Goal: Transaction & Acquisition: Purchase product/service

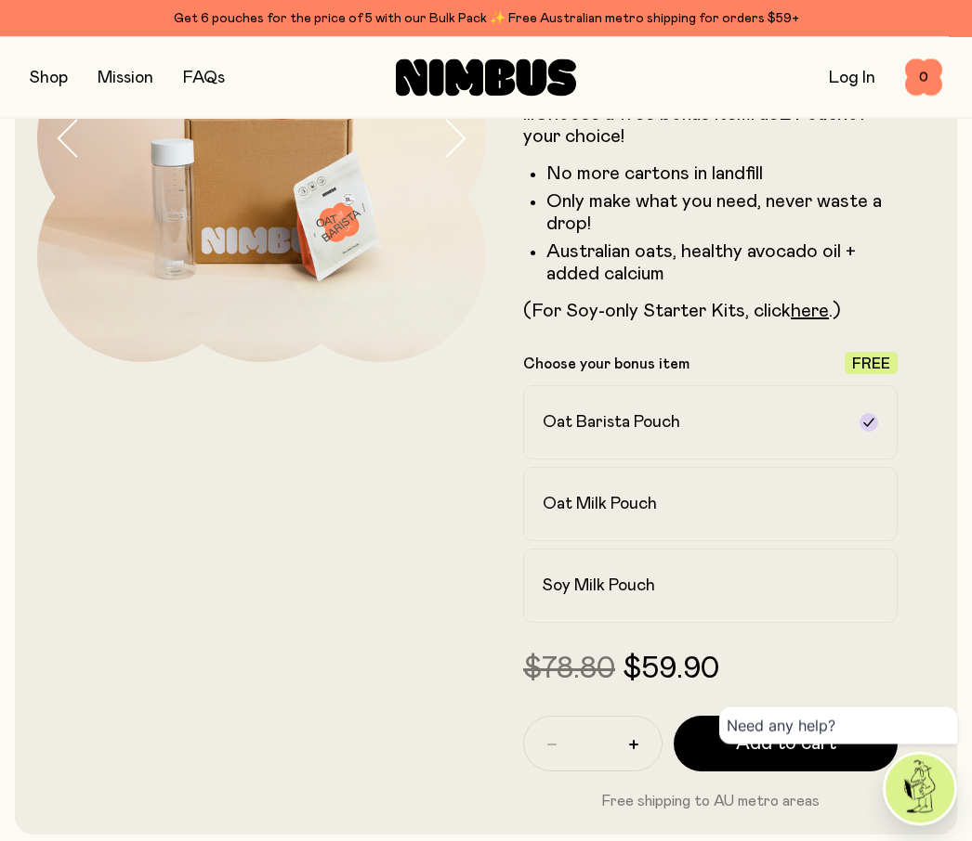
scroll to position [288, 0]
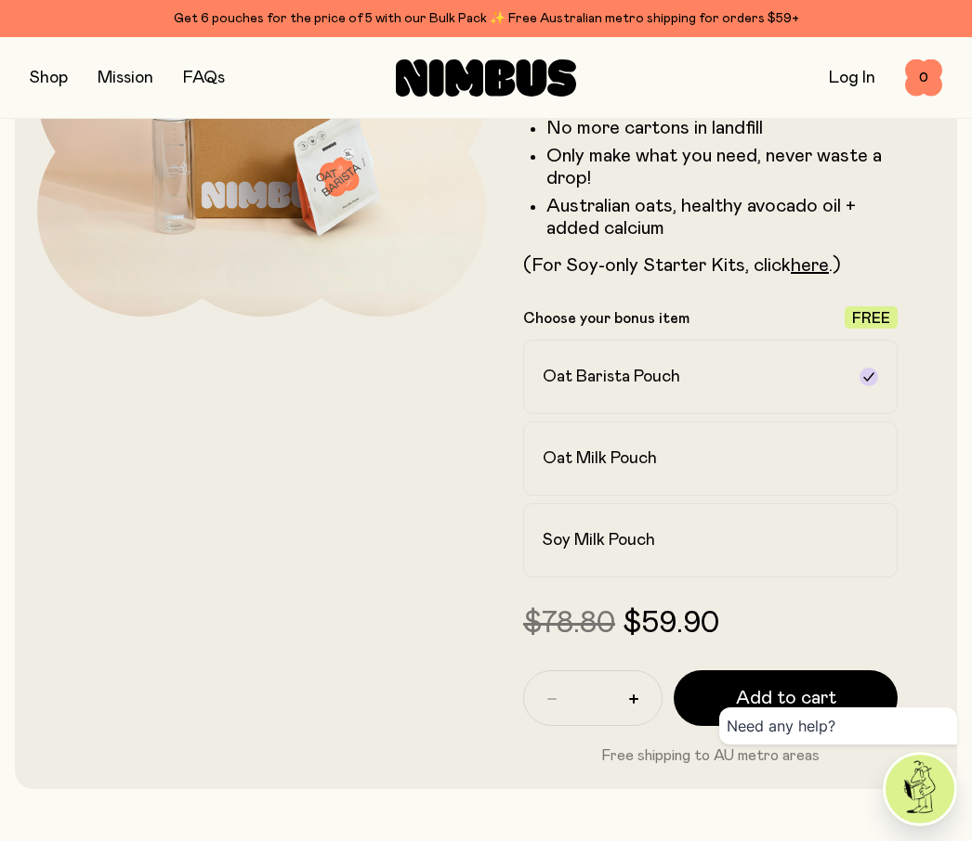
click at [830, 456] on div "Oat Milk Pouch" at bounding box center [693, 459] width 302 height 22
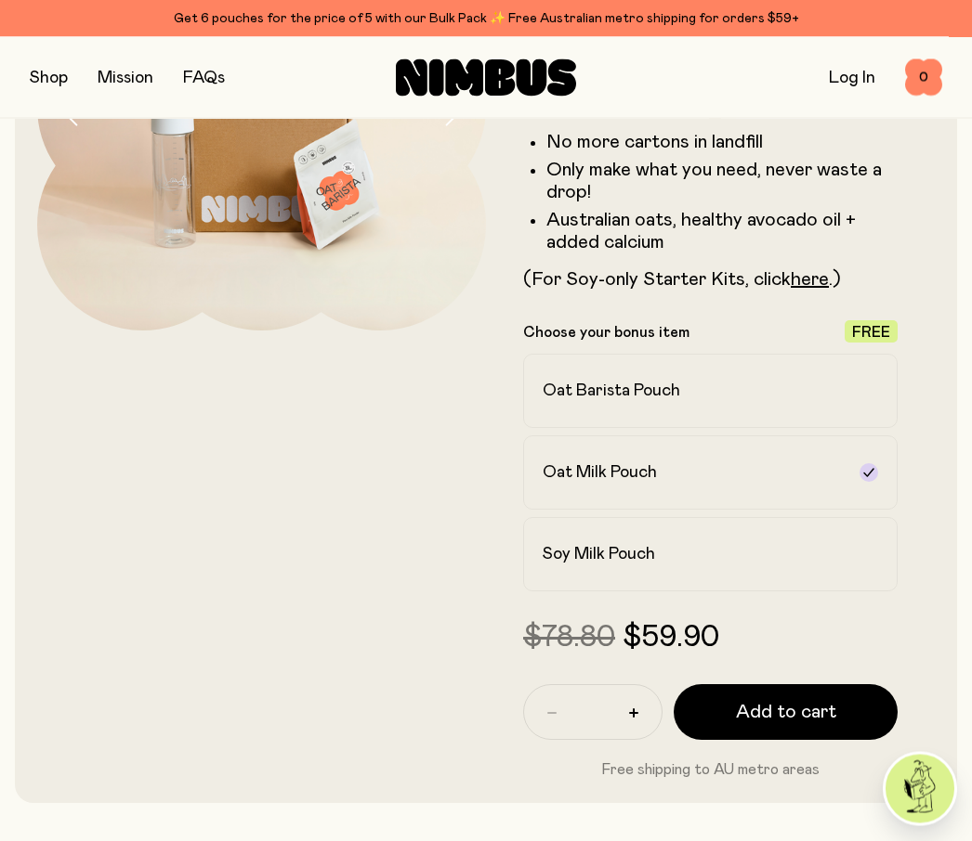
scroll to position [0, 0]
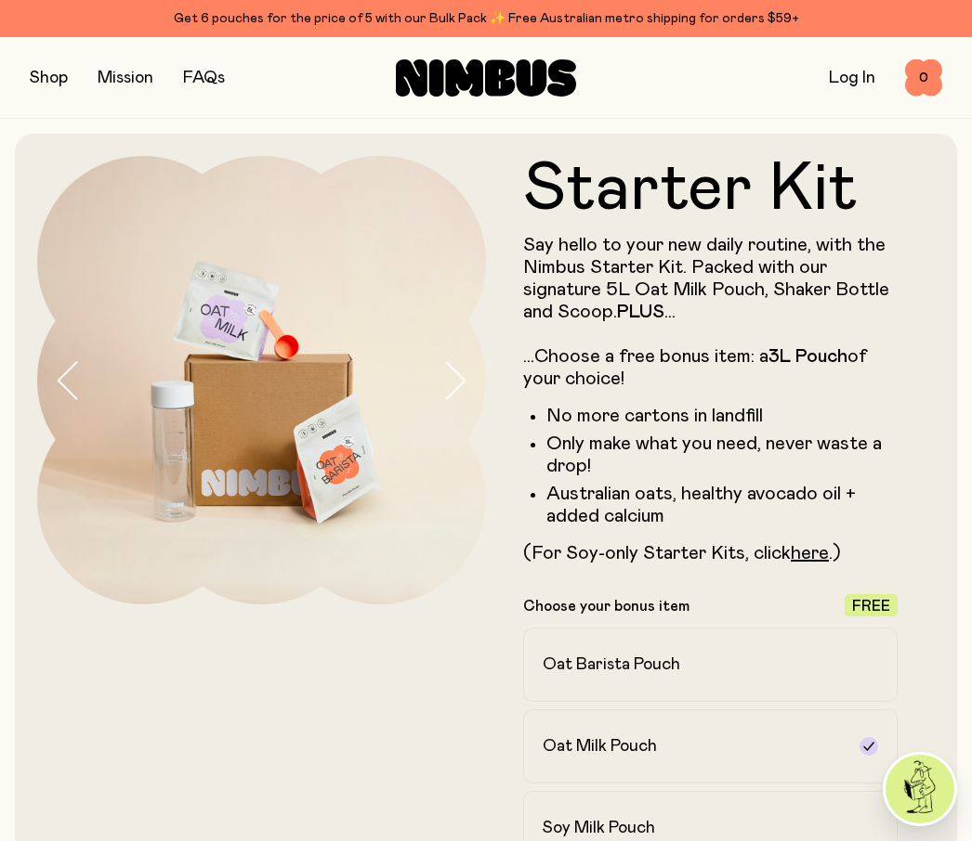
click at [47, 72] on button "button" at bounding box center [49, 78] width 38 height 26
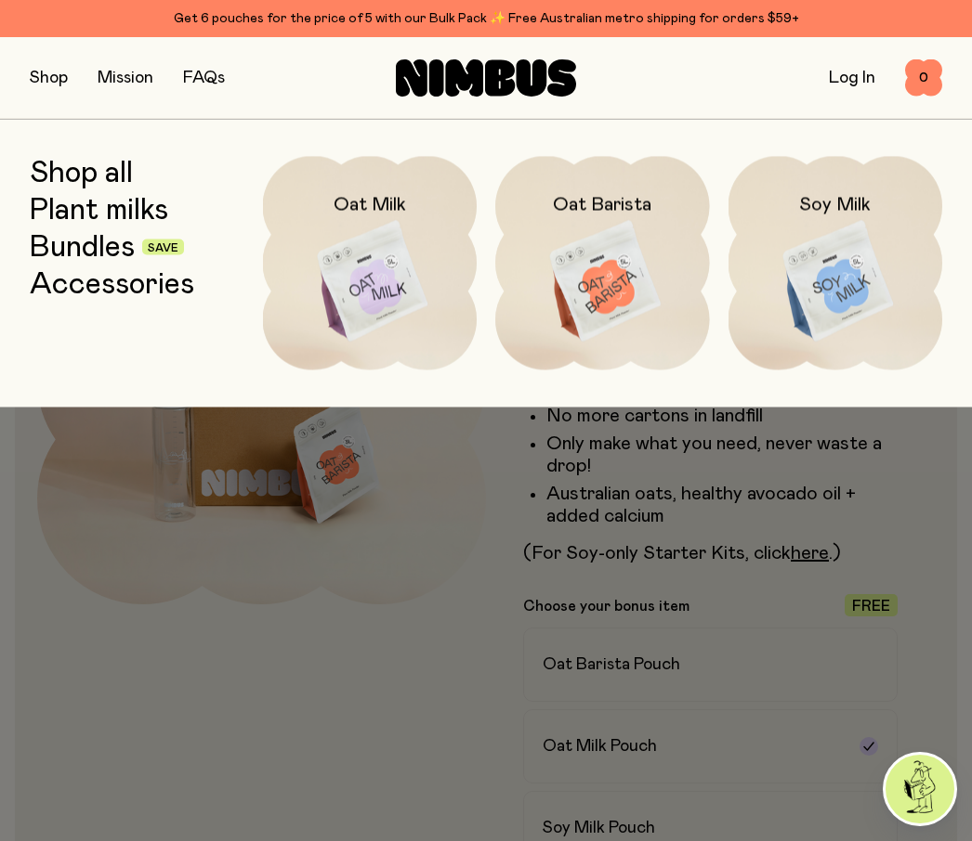
click at [74, 189] on link "Shop all" at bounding box center [81, 172] width 103 height 33
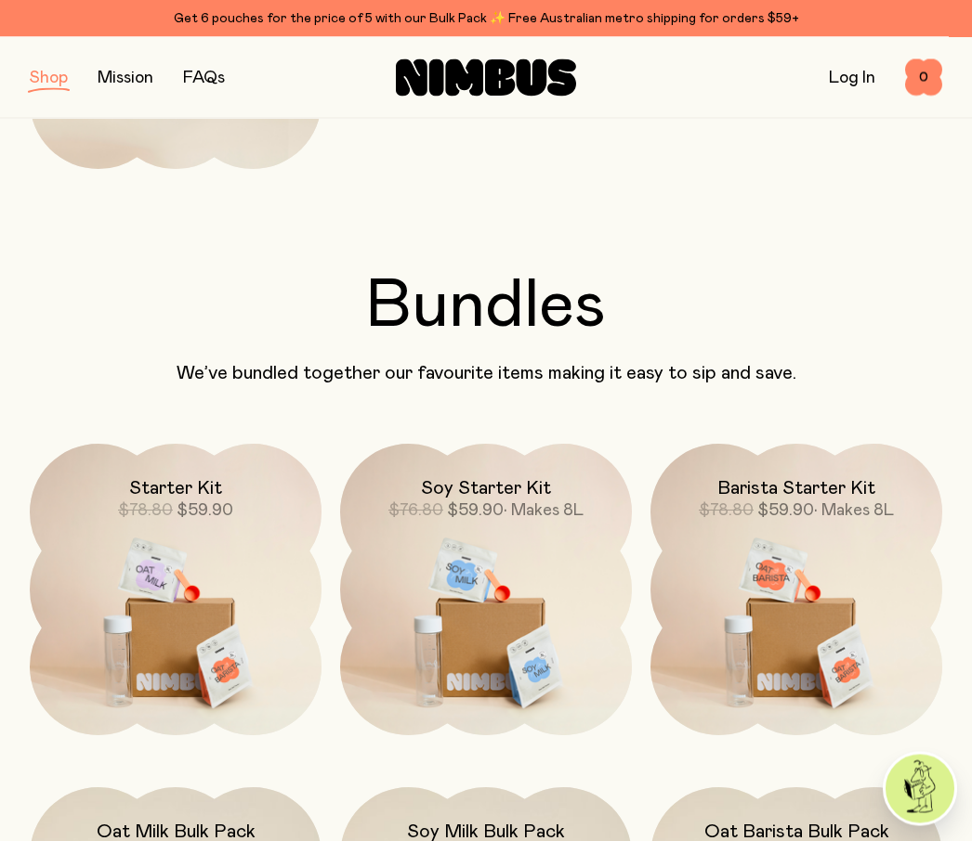
scroll to position [861, 0]
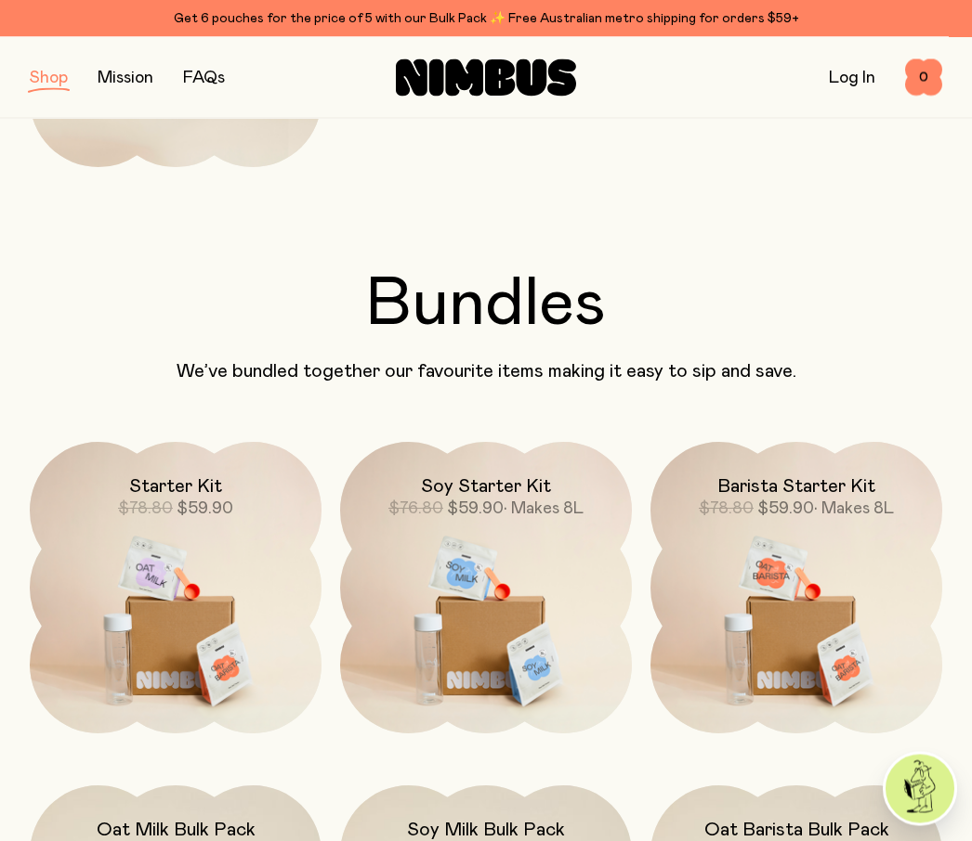
click at [196, 616] on img at bounding box center [176, 614] width 292 height 343
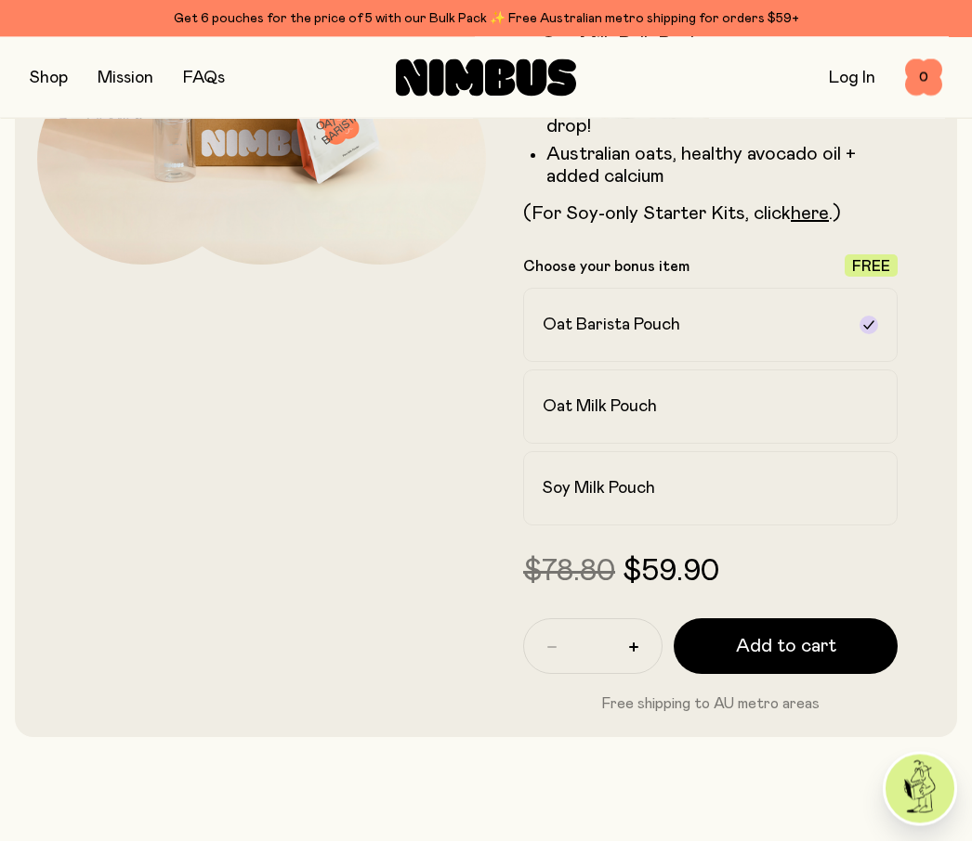
scroll to position [355, 0]
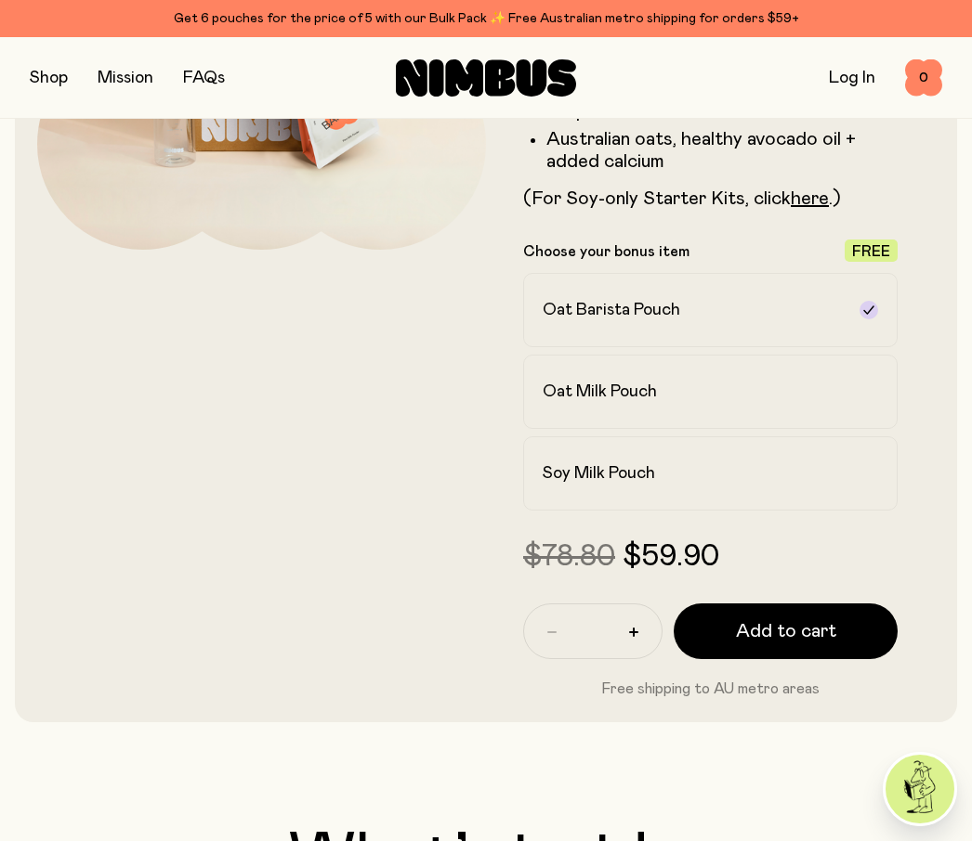
click at [812, 625] on span "Add to cart" at bounding box center [786, 632] width 100 height 26
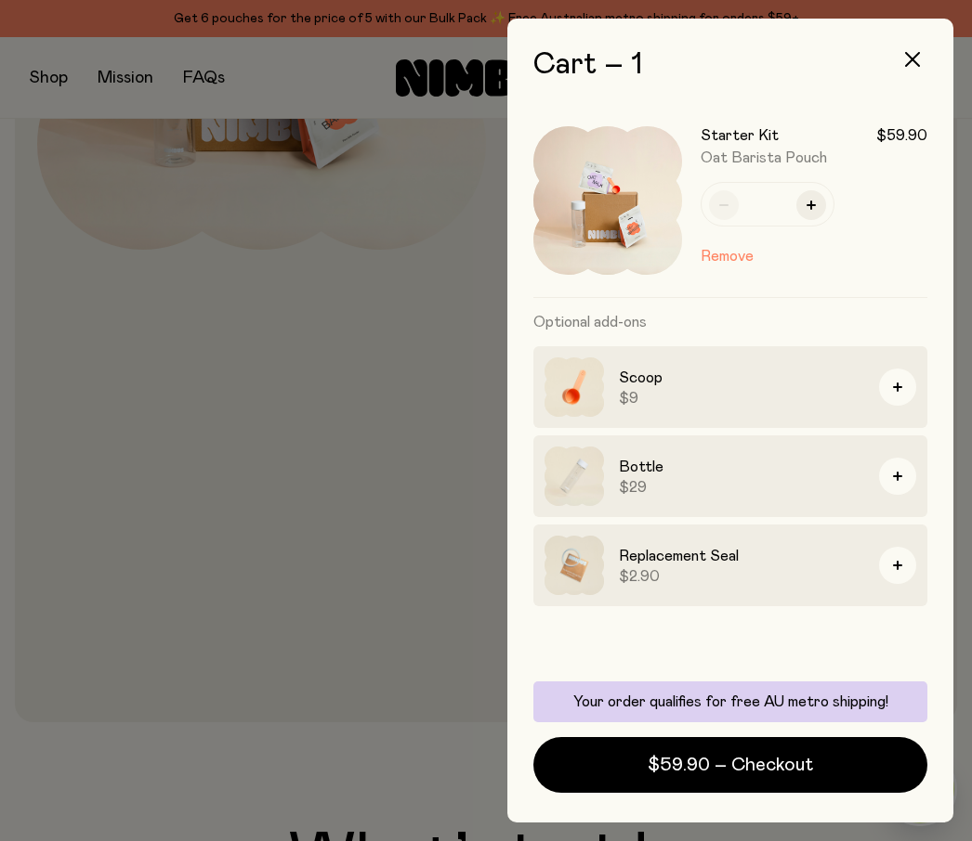
click at [810, 778] on span "$59.90 – Checkout" at bounding box center [729, 765] width 165 height 26
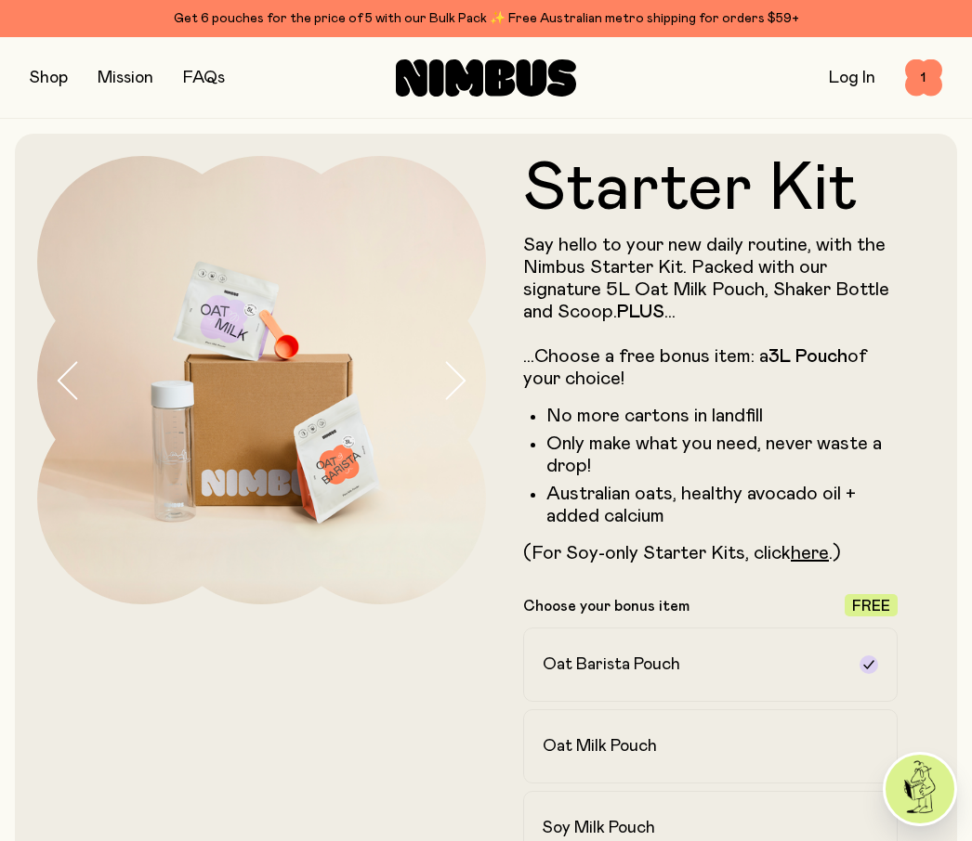
click at [41, 80] on button "button" at bounding box center [49, 78] width 38 height 26
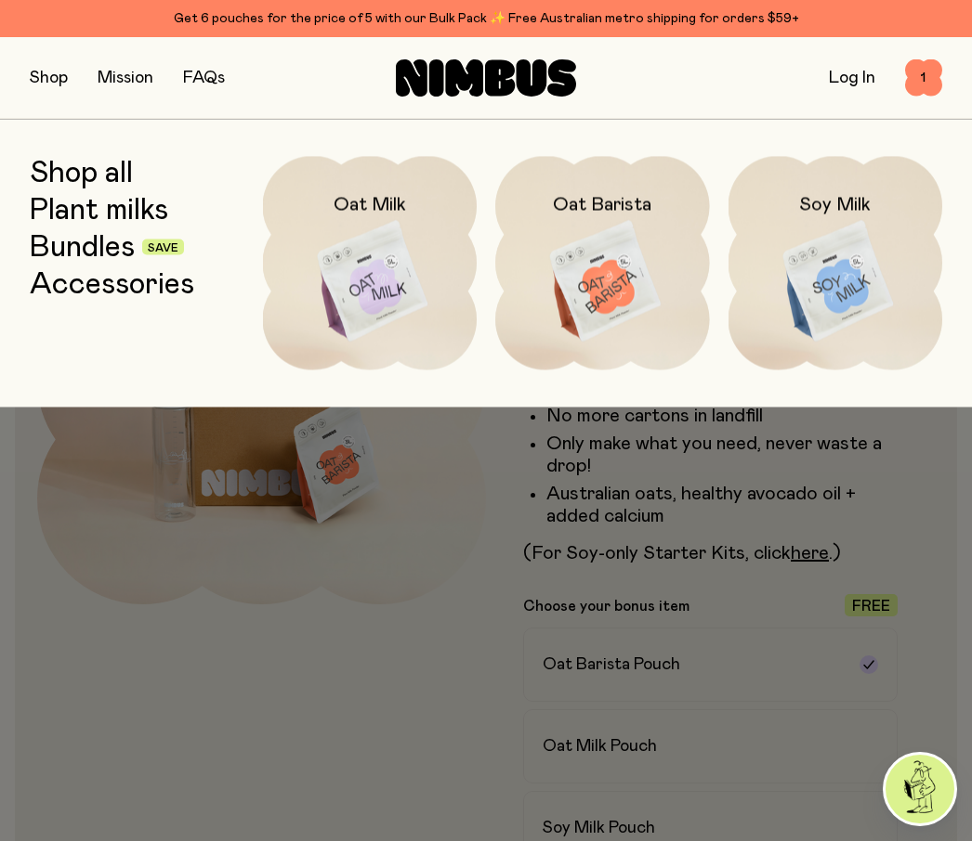
click at [101, 252] on link "Bundles" at bounding box center [82, 246] width 105 height 33
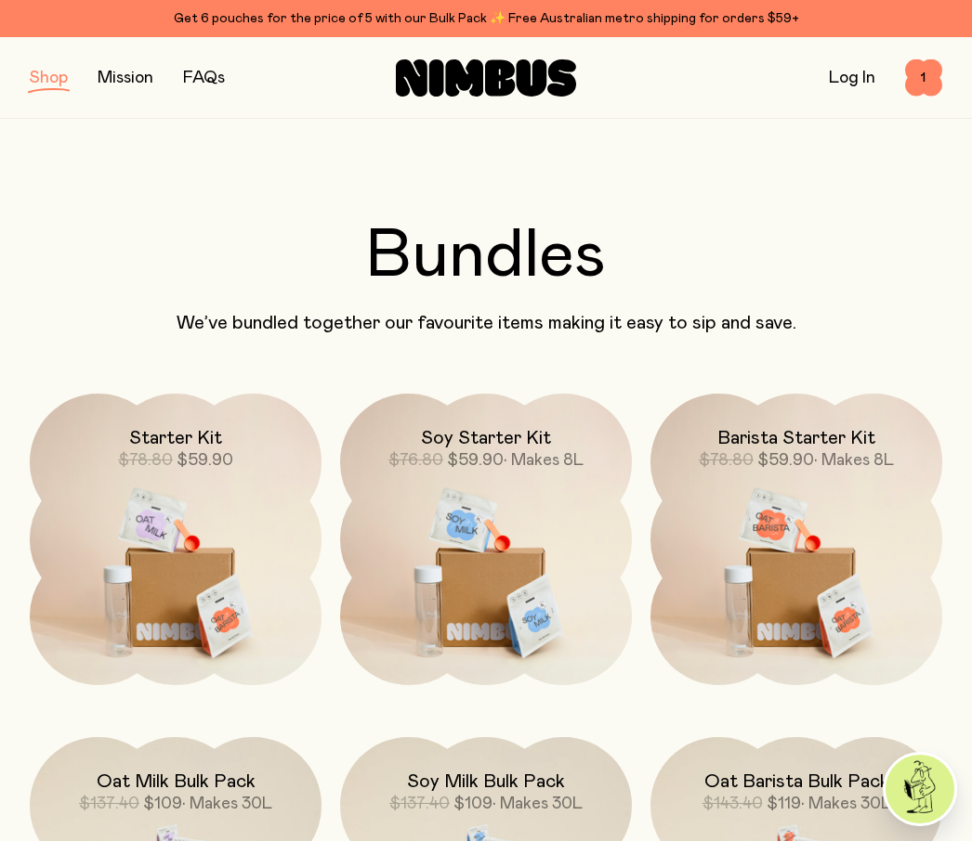
click at [50, 81] on button "button" at bounding box center [49, 78] width 38 height 26
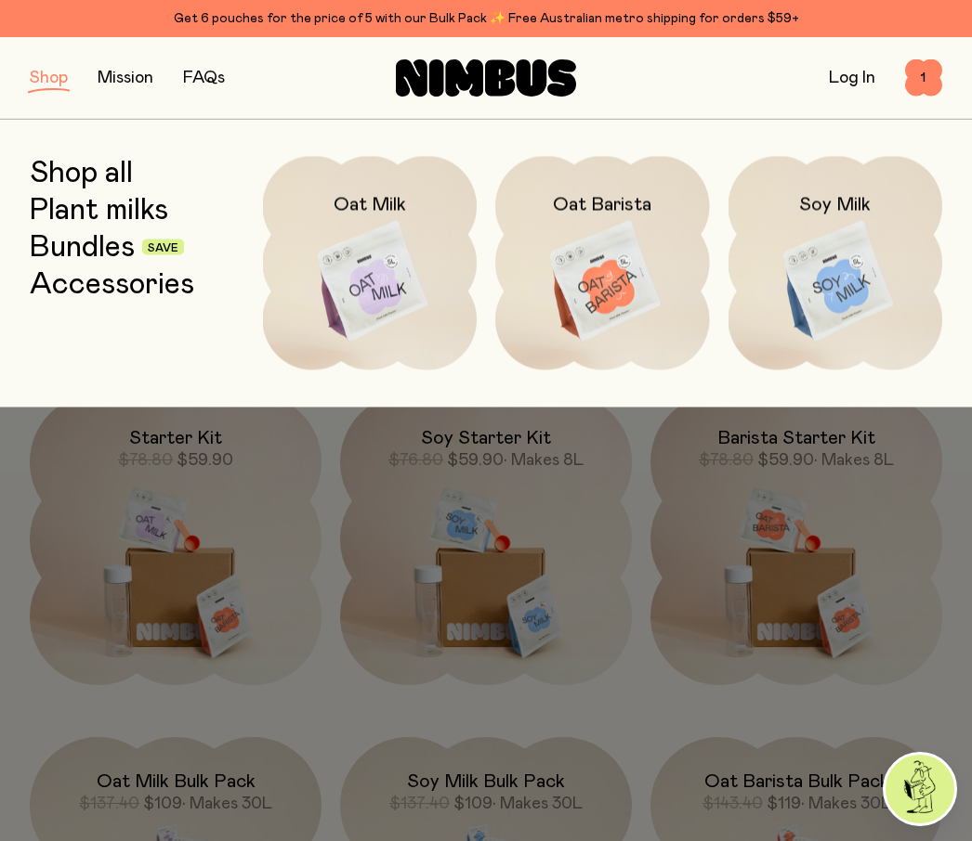
click at [83, 543] on div at bounding box center [486, 420] width 972 height 841
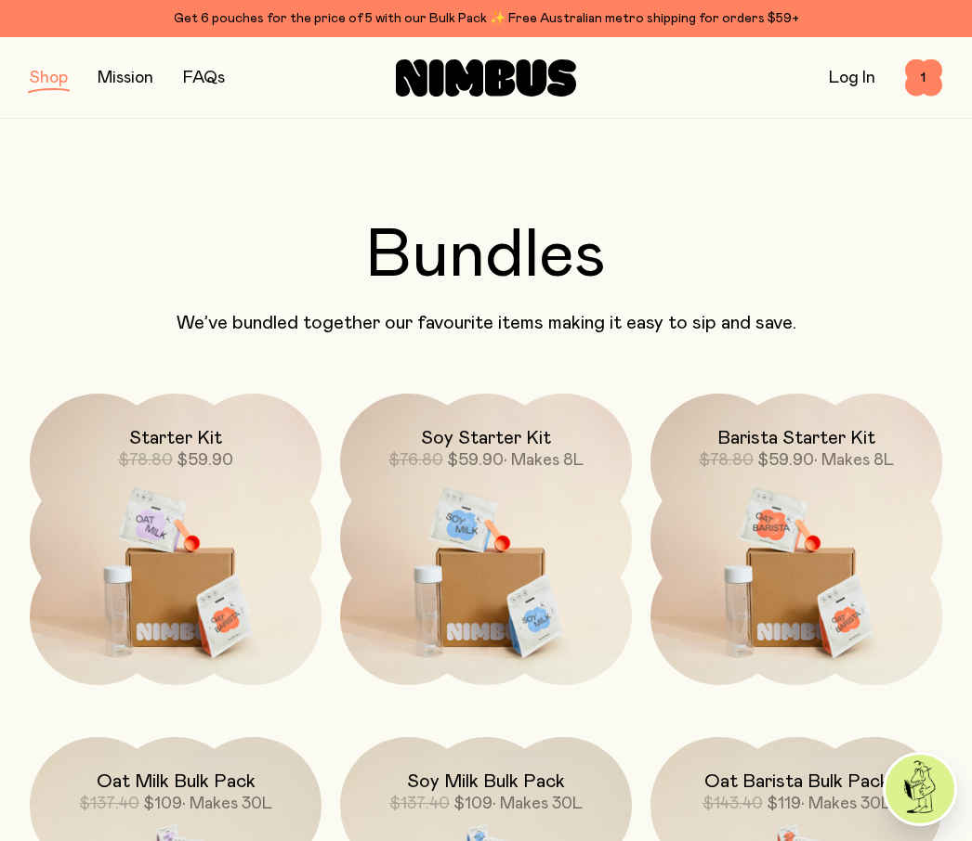
click at [57, 76] on button "button" at bounding box center [49, 78] width 38 height 26
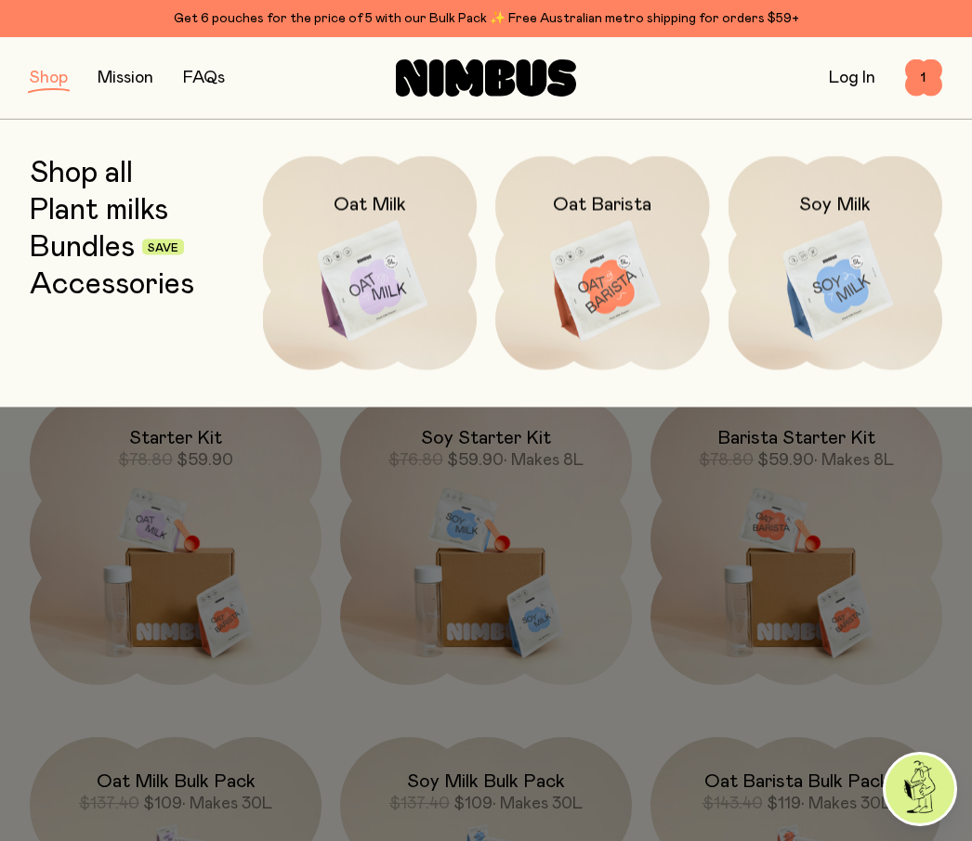
click at [144, 206] on link "Plant milks" at bounding box center [99, 209] width 138 height 33
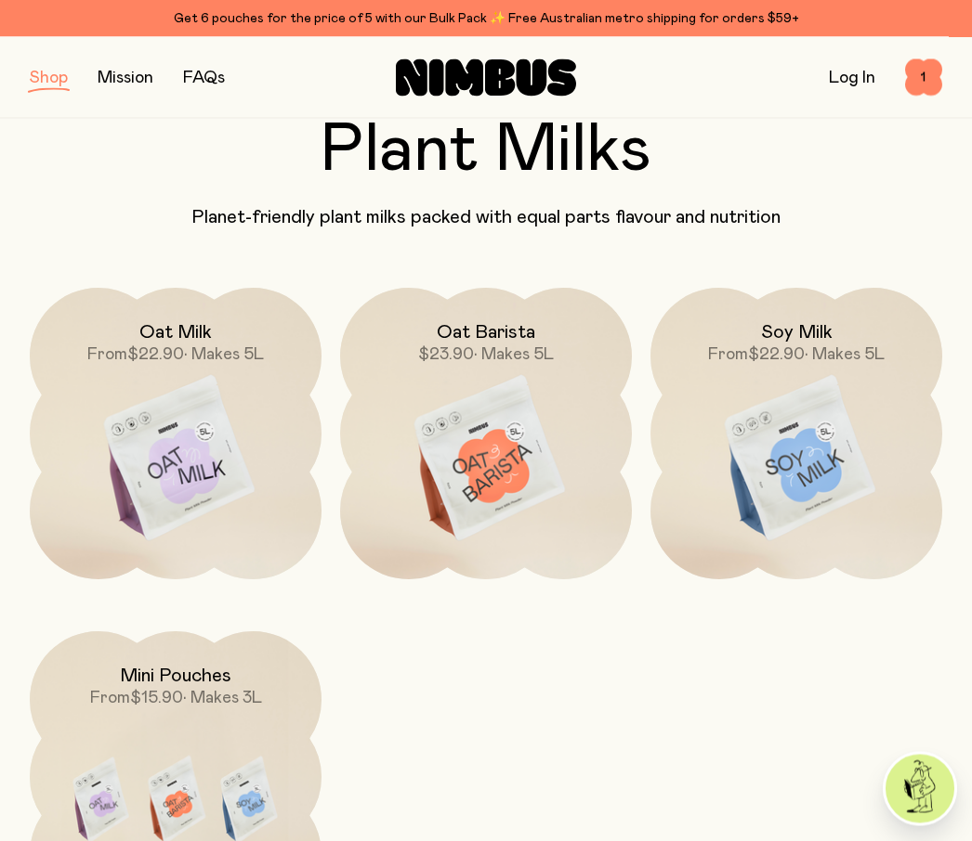
scroll to position [106, 0]
click at [232, 483] on img at bounding box center [176, 459] width 292 height 343
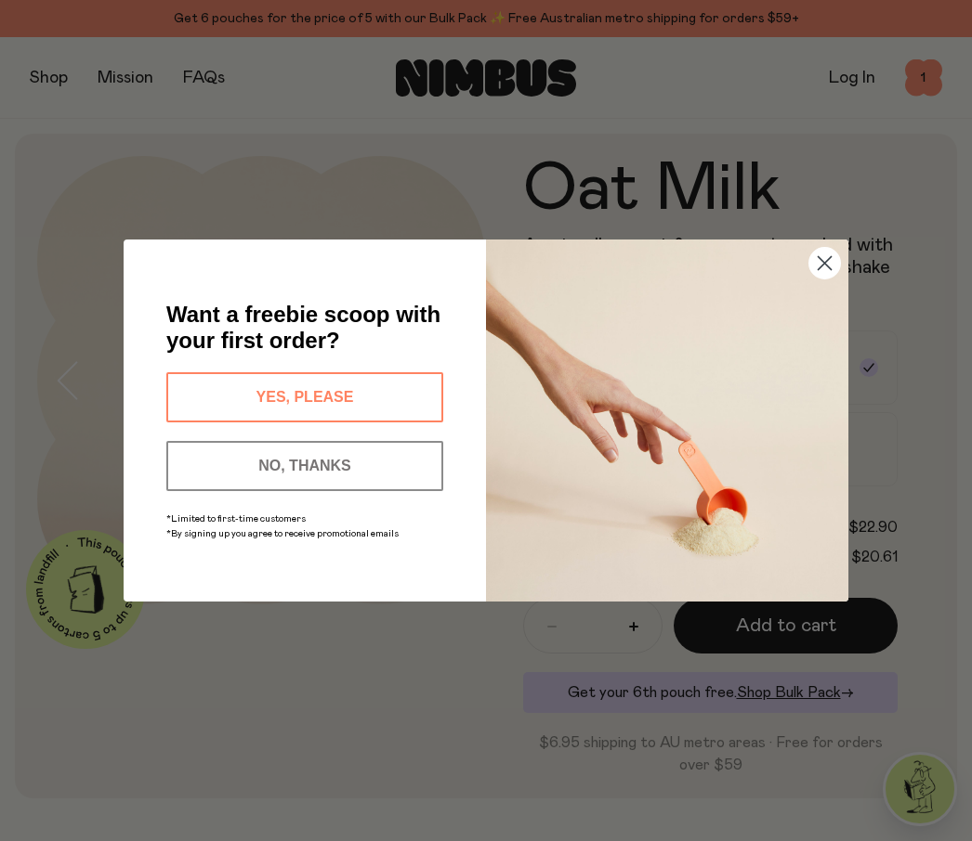
click at [825, 270] on icon "Close dialog" at bounding box center [824, 263] width 13 height 13
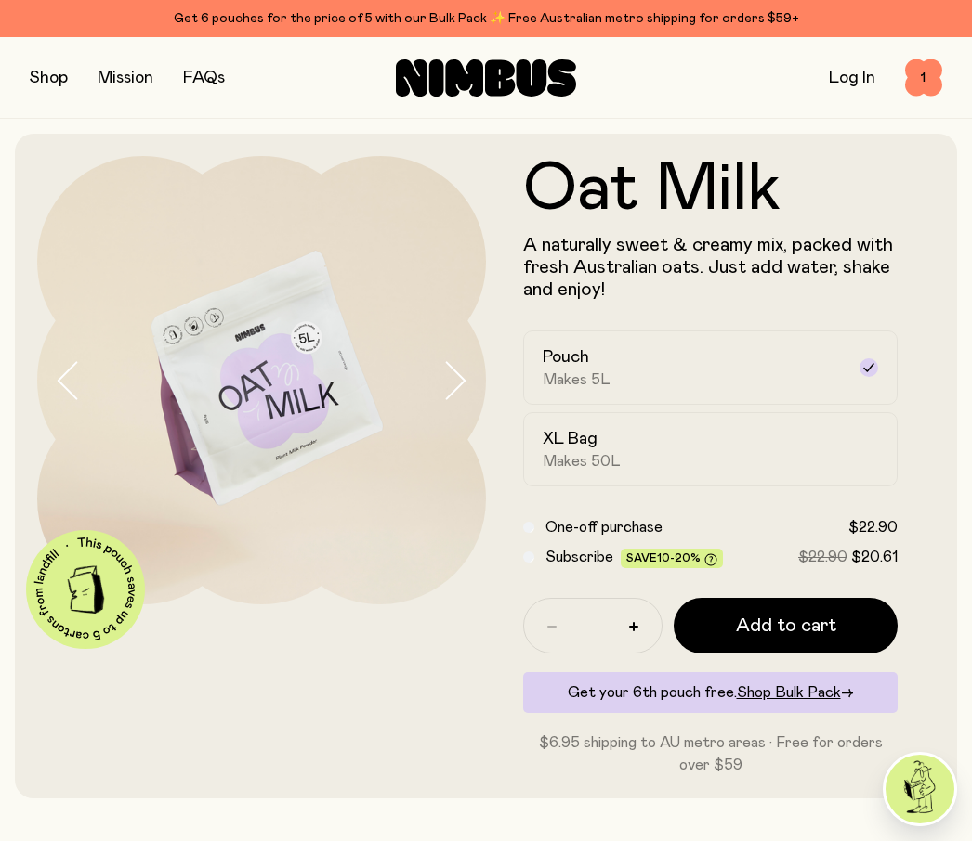
click at [608, 461] on span "Makes 50L" at bounding box center [581, 461] width 78 height 19
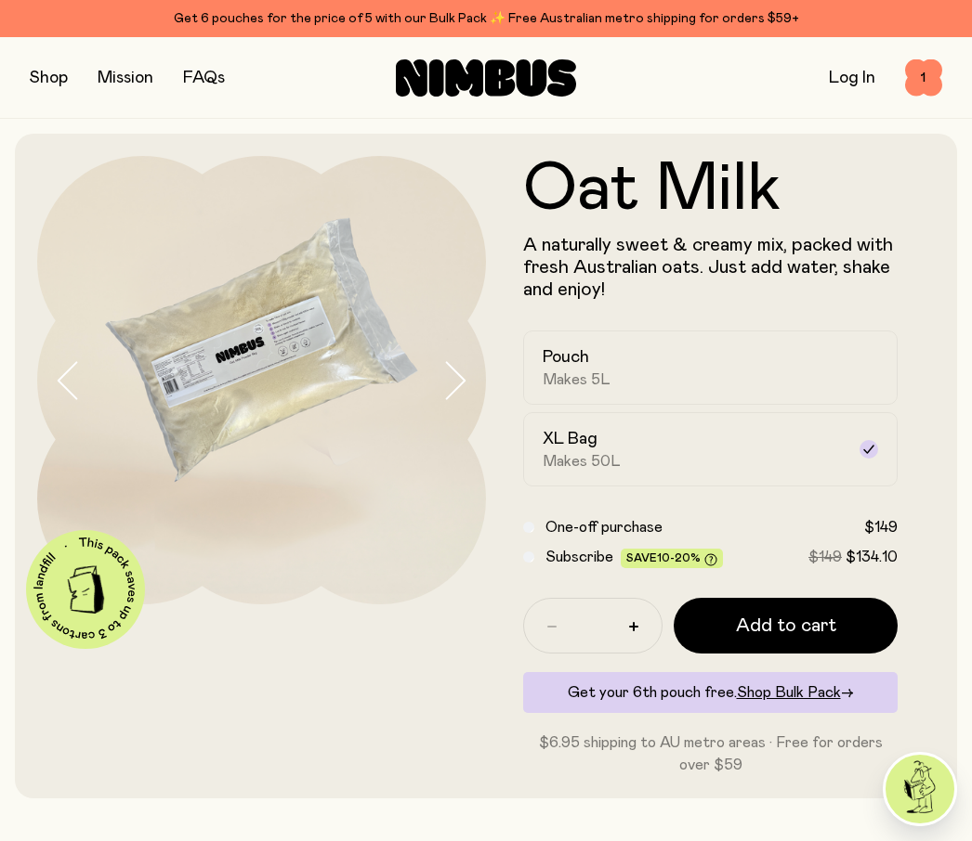
click at [627, 364] on div "Pouch Makes 5L" at bounding box center [693, 367] width 302 height 43
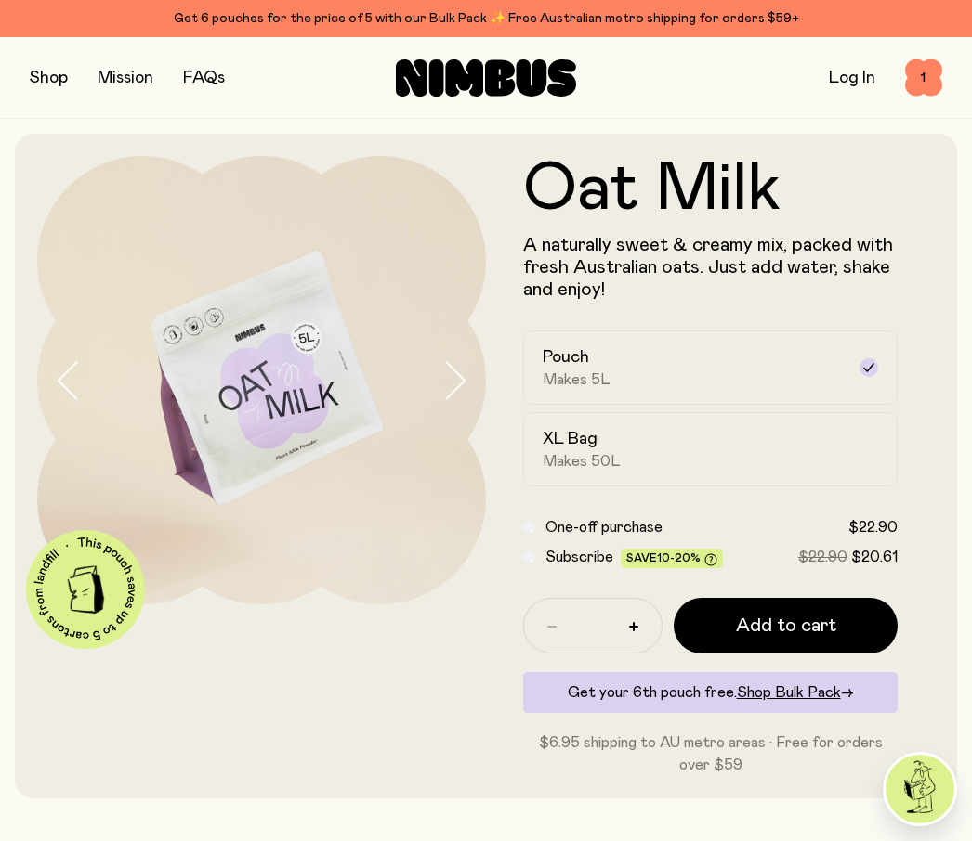
click at [925, 74] on span "1" at bounding box center [923, 77] width 37 height 37
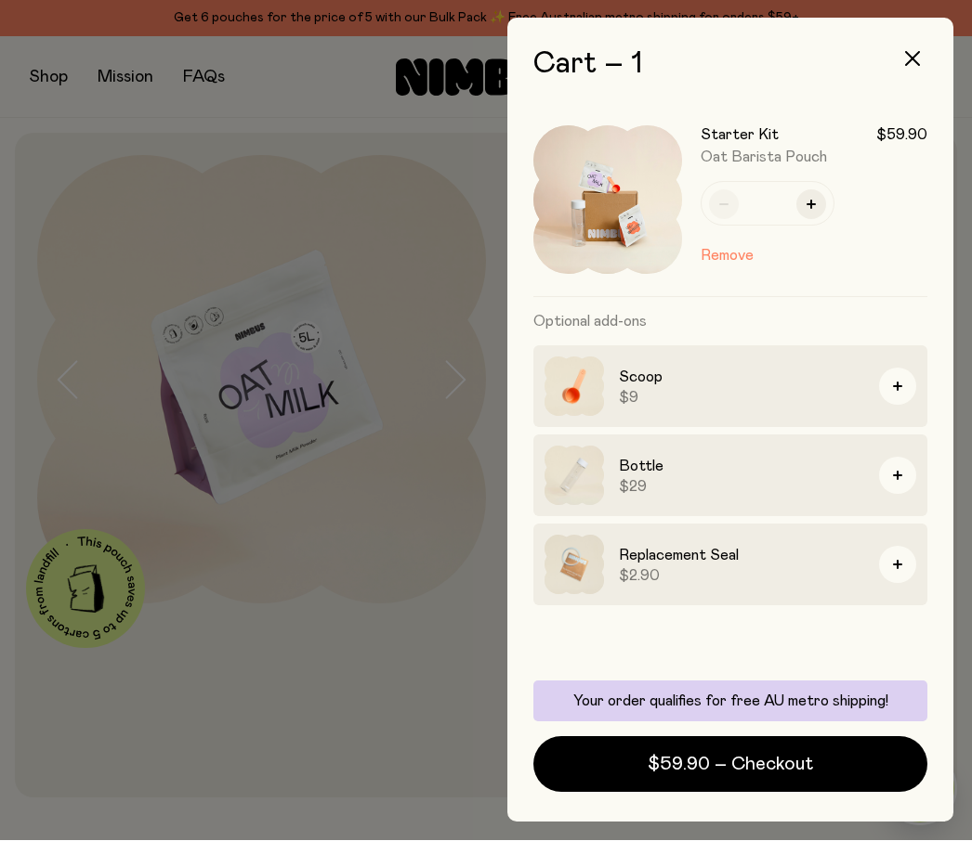
scroll to position [64, 0]
click at [924, 63] on button "button" at bounding box center [912, 59] width 45 height 45
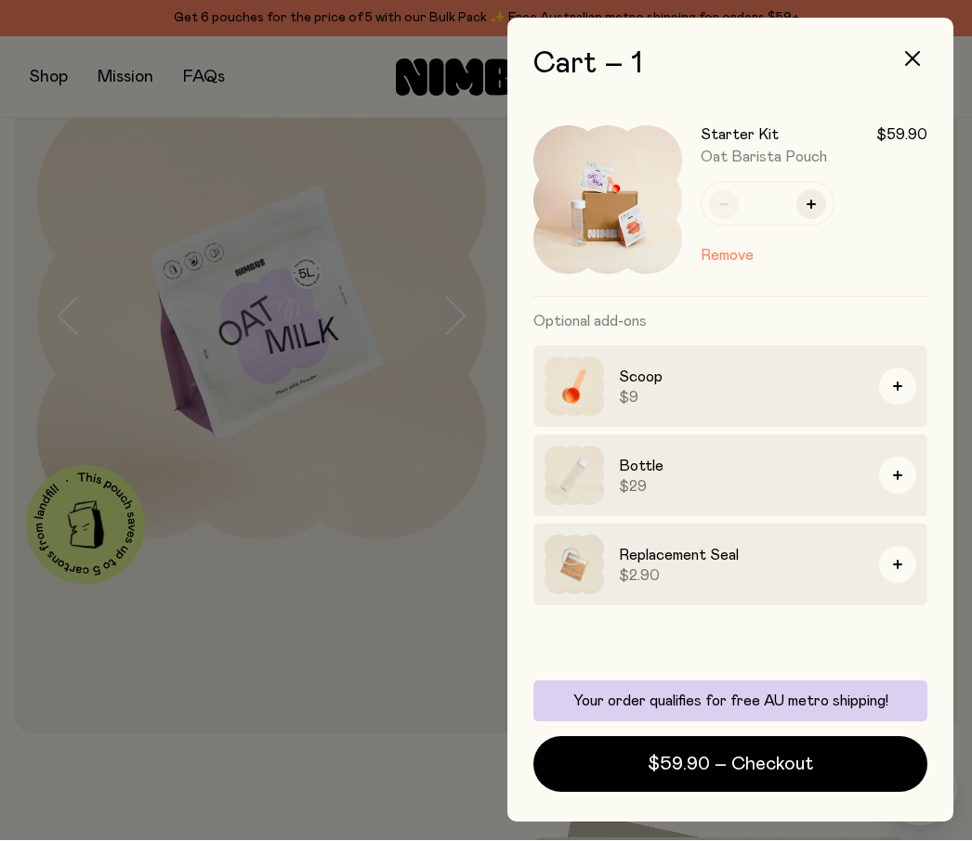
scroll to position [0, 0]
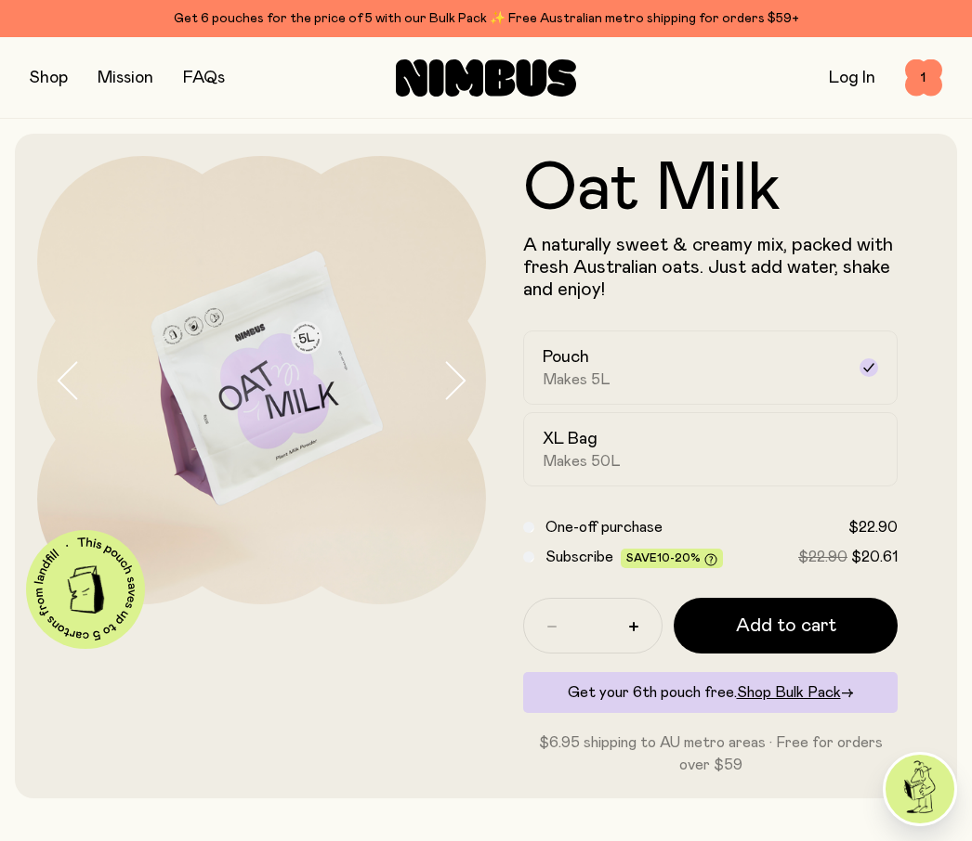
click at [48, 144] on div "Oat Milk A naturally sweet & creamy mix, packed with fresh Australian oats. Jus…" at bounding box center [485, 466] width 897 height 665
click at [45, 134] on div "Oat Milk A naturally sweet & creamy mix, packed with fresh Australian oats. Jus…" at bounding box center [485, 466] width 897 height 665
click at [50, 150] on div "Oat Milk A naturally sweet & creamy mix, packed with fresh Australian oats. Jus…" at bounding box center [485, 466] width 897 height 665
click at [46, 138] on div "Oat Milk A naturally sweet & creamy mix, packed with fresh Australian oats. Jus…" at bounding box center [485, 466] width 897 height 665
click at [57, 143] on div "Oat Milk A naturally sweet & creamy mix, packed with fresh Australian oats. Jus…" at bounding box center [485, 466] width 897 height 665
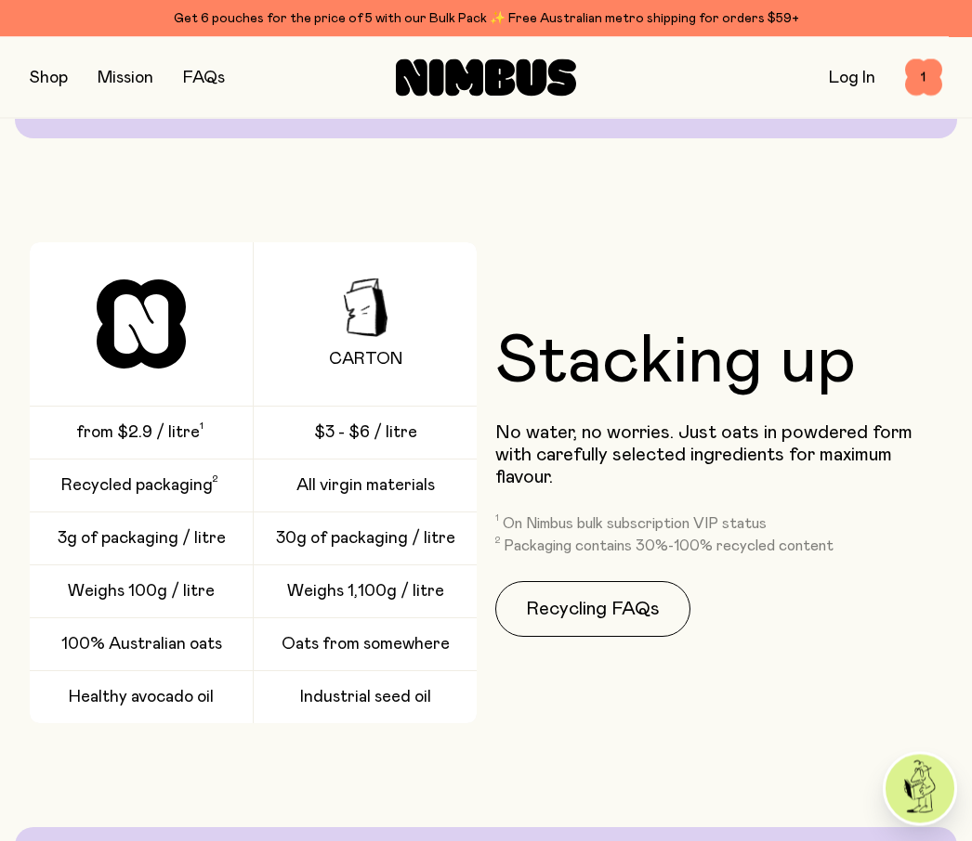
scroll to position [2314, 0]
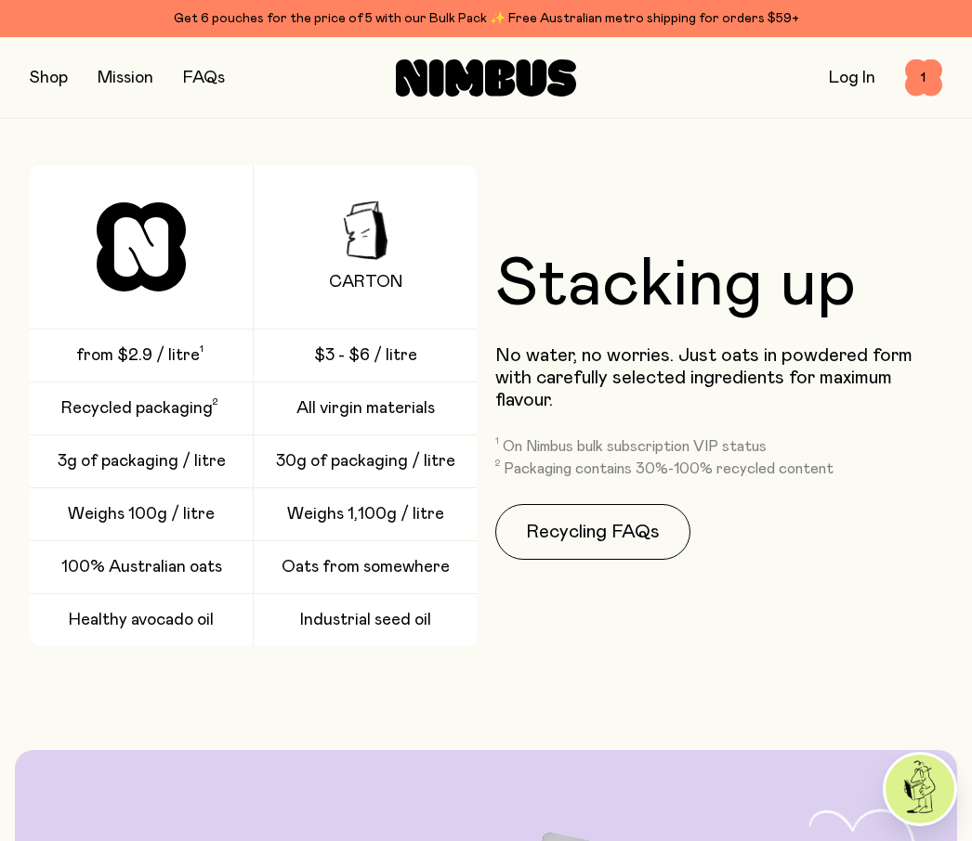
click at [935, 69] on span "1" at bounding box center [923, 77] width 37 height 37
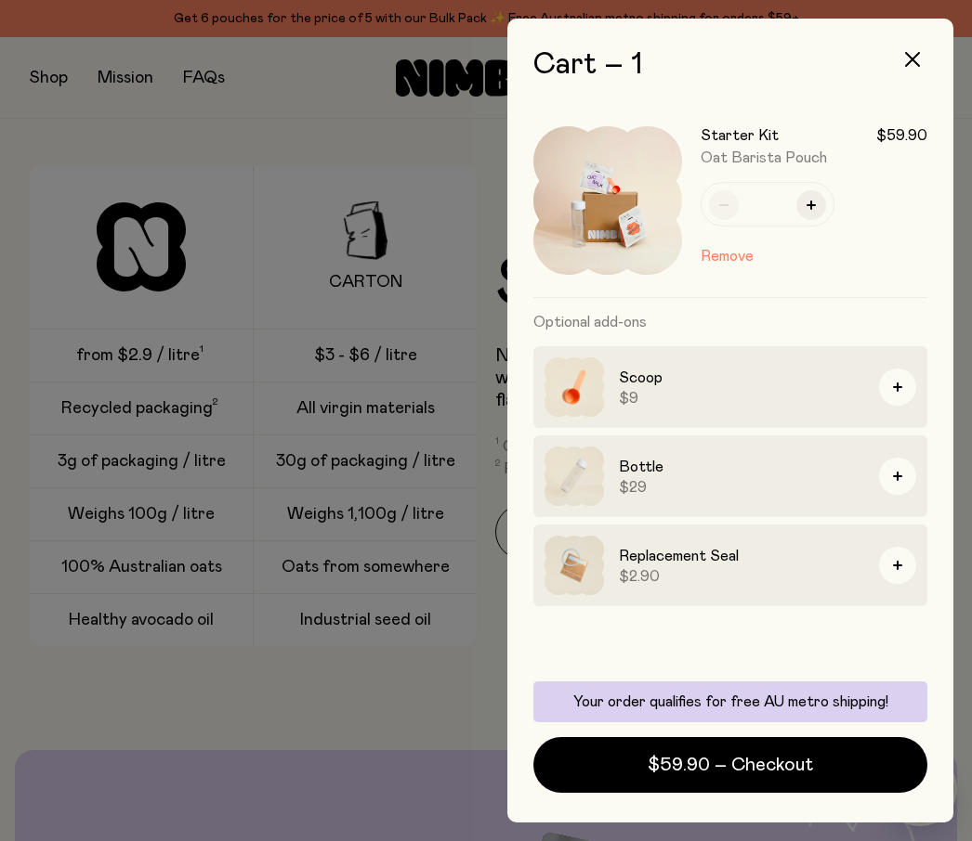
click at [96, 674] on div at bounding box center [486, 420] width 972 height 841
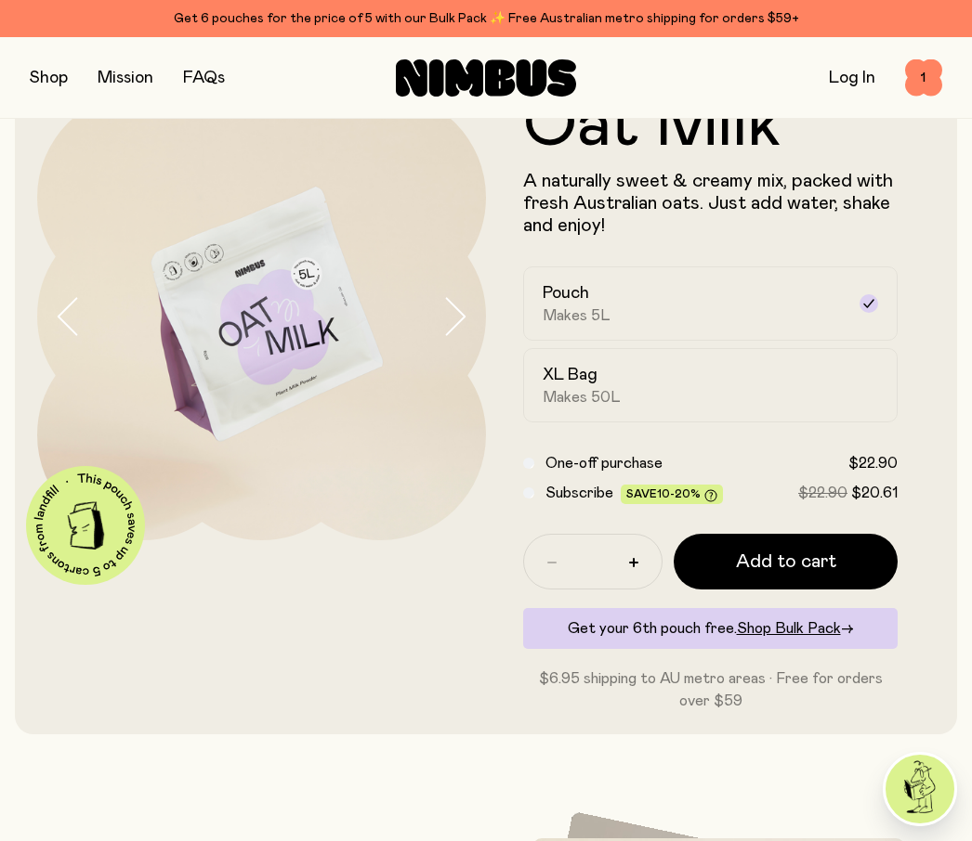
scroll to position [2391, 0]
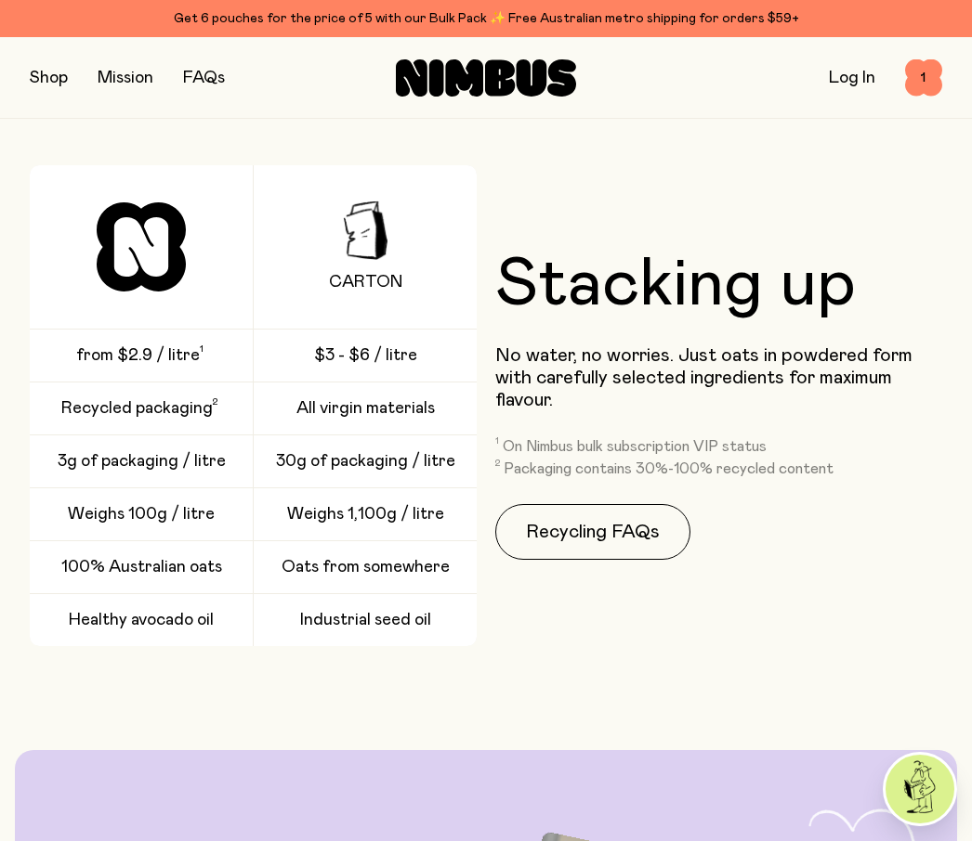
click at [921, 78] on span "1" at bounding box center [923, 77] width 37 height 37
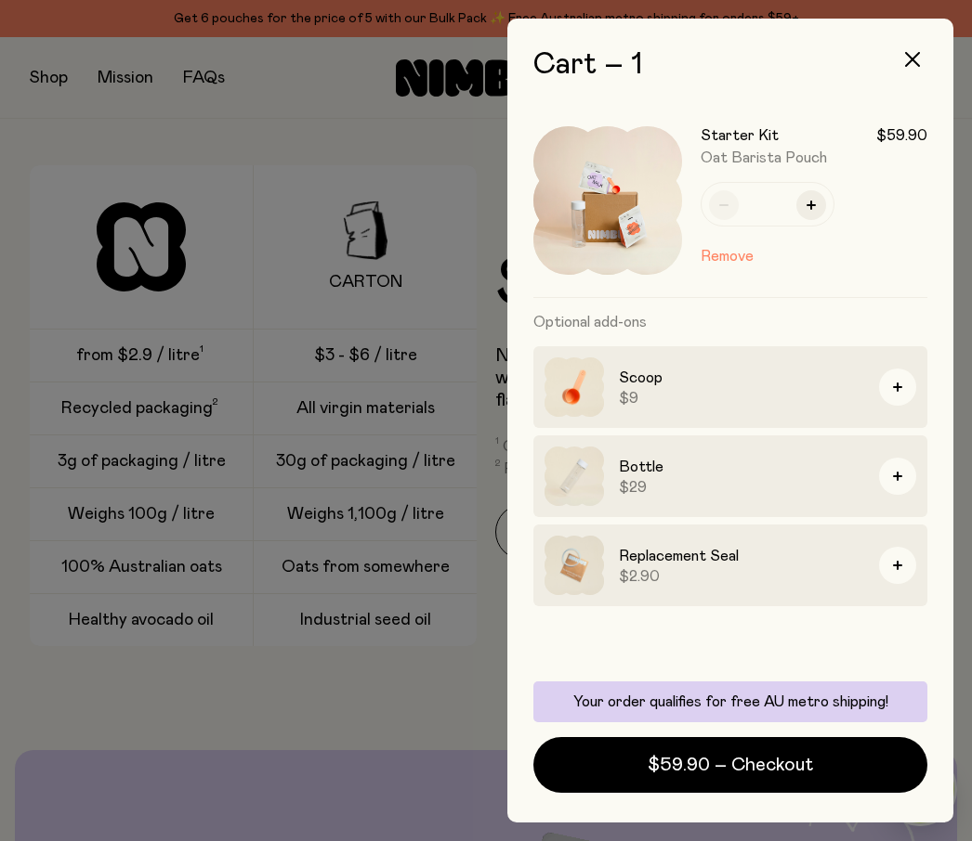
click at [913, 59] on icon "button" at bounding box center [912, 59] width 15 height 15
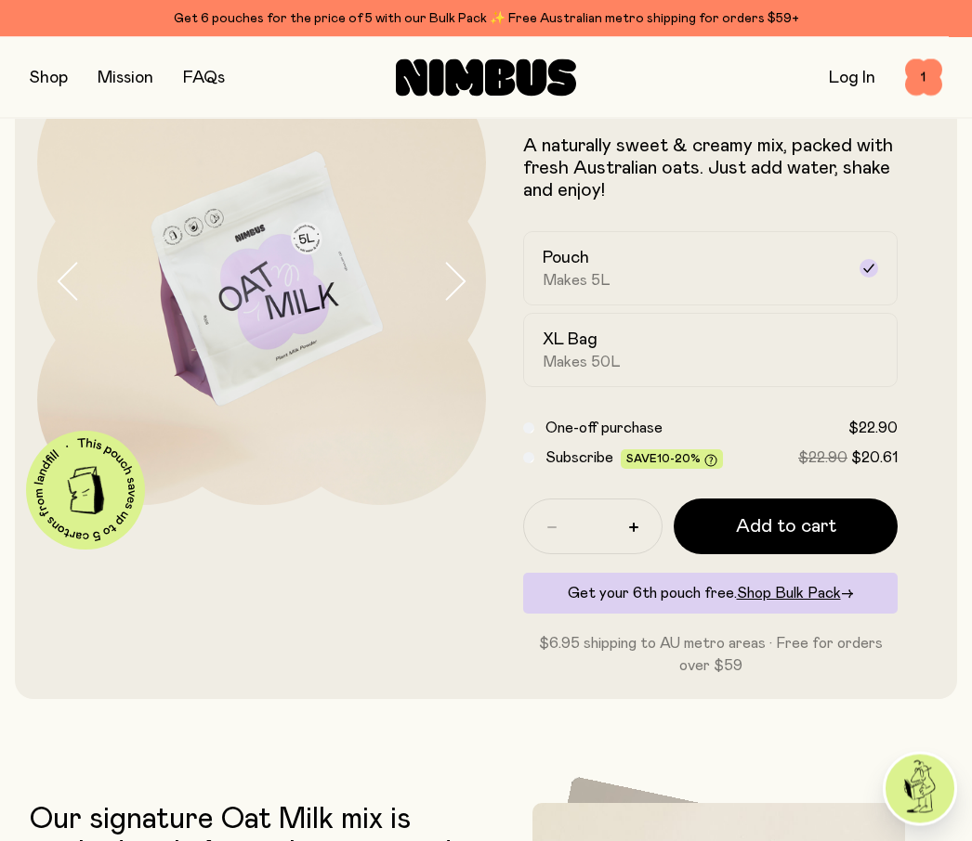
scroll to position [0, 0]
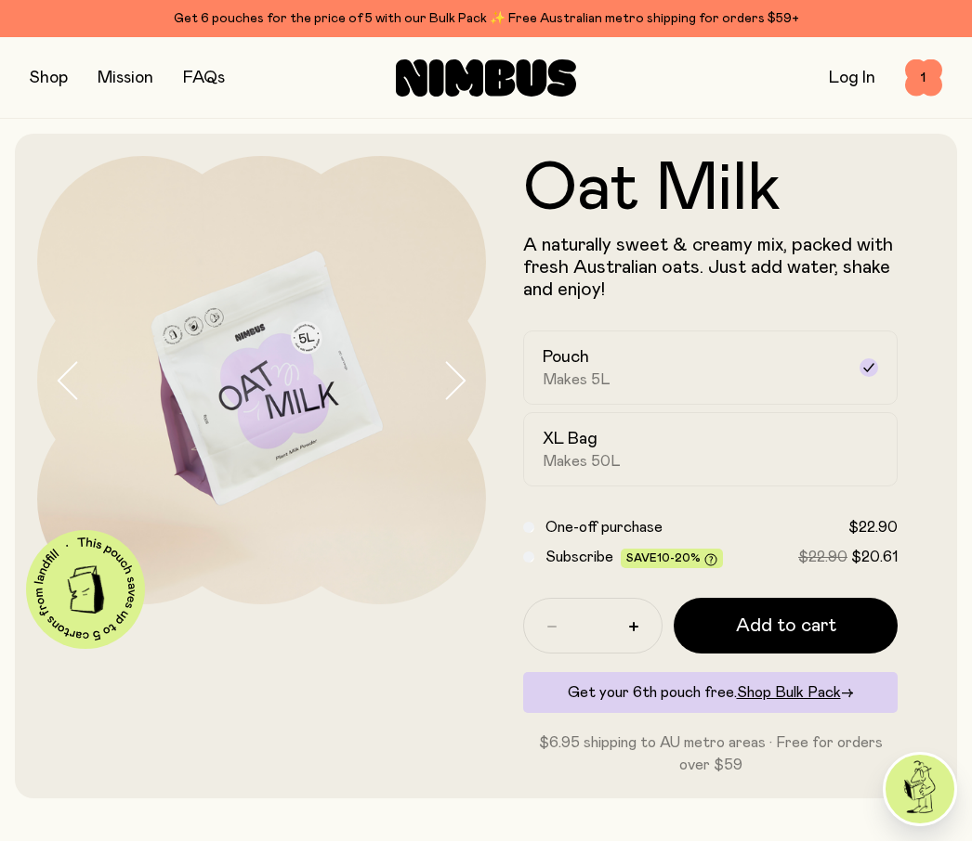
click at [37, 73] on button "button" at bounding box center [49, 78] width 38 height 26
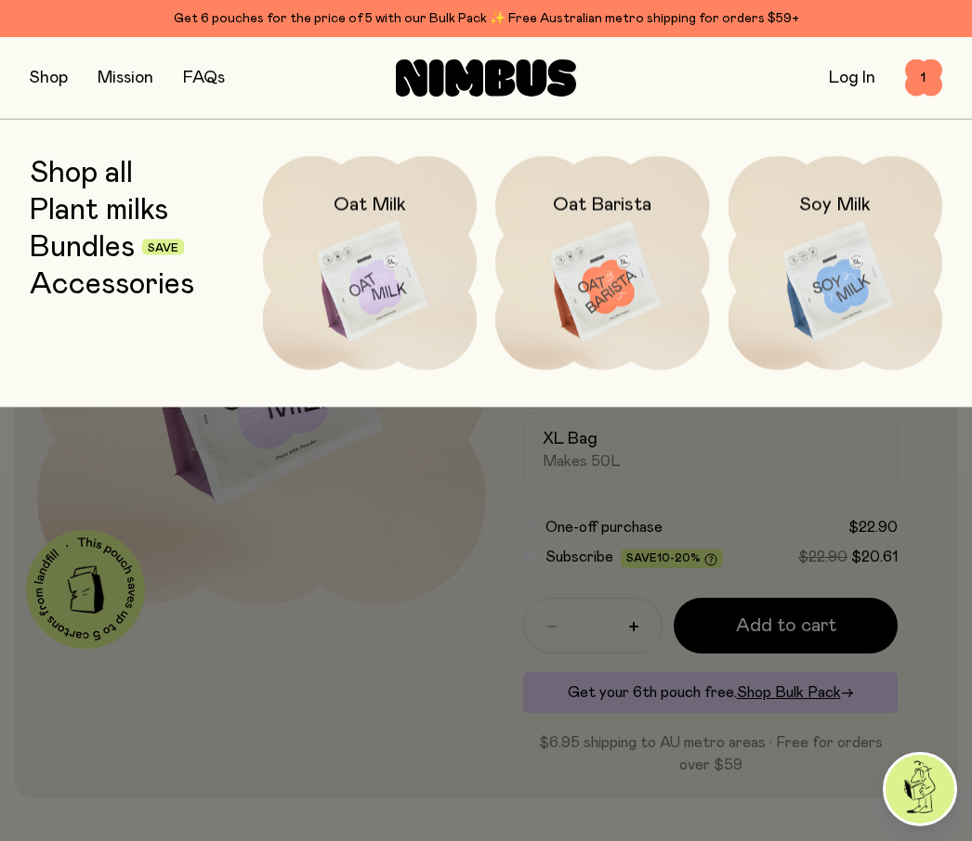
click at [145, 211] on link "Plant milks" at bounding box center [99, 209] width 138 height 33
